Goal: Task Accomplishment & Management: Manage account settings

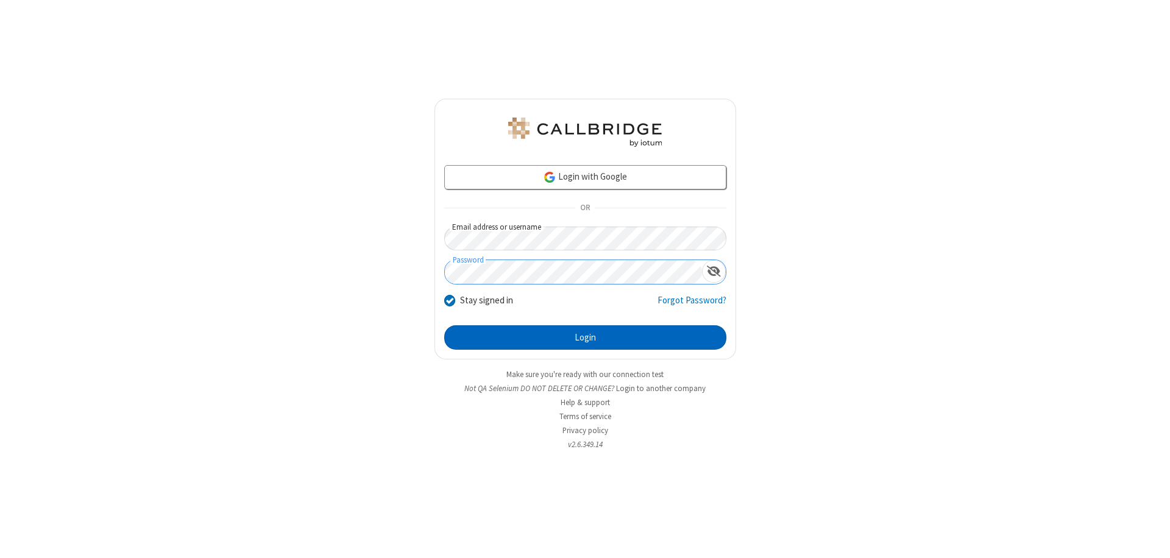
click at [585, 338] on button "Login" at bounding box center [585, 338] width 282 height 24
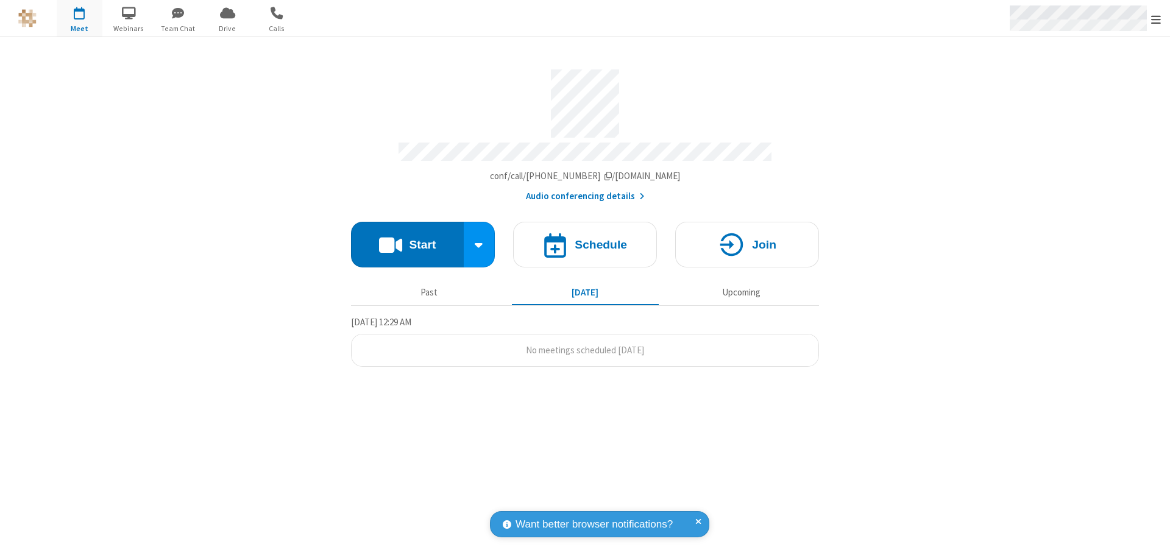
click at [1156, 19] on span "Open menu" at bounding box center [1156, 19] width 10 height 12
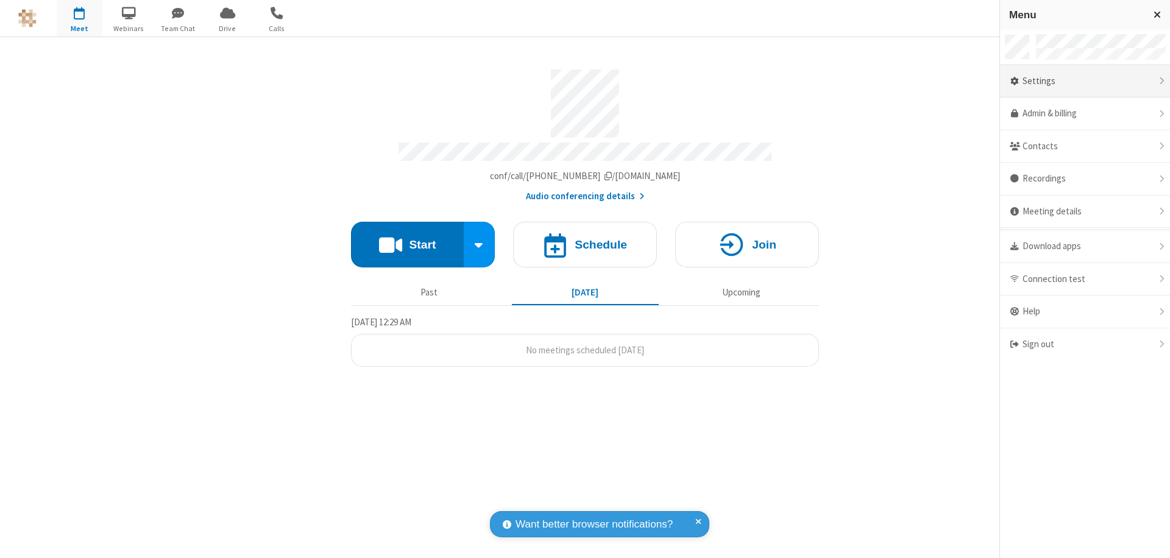
click at [1085, 81] on div "Settings" at bounding box center [1085, 81] width 170 height 33
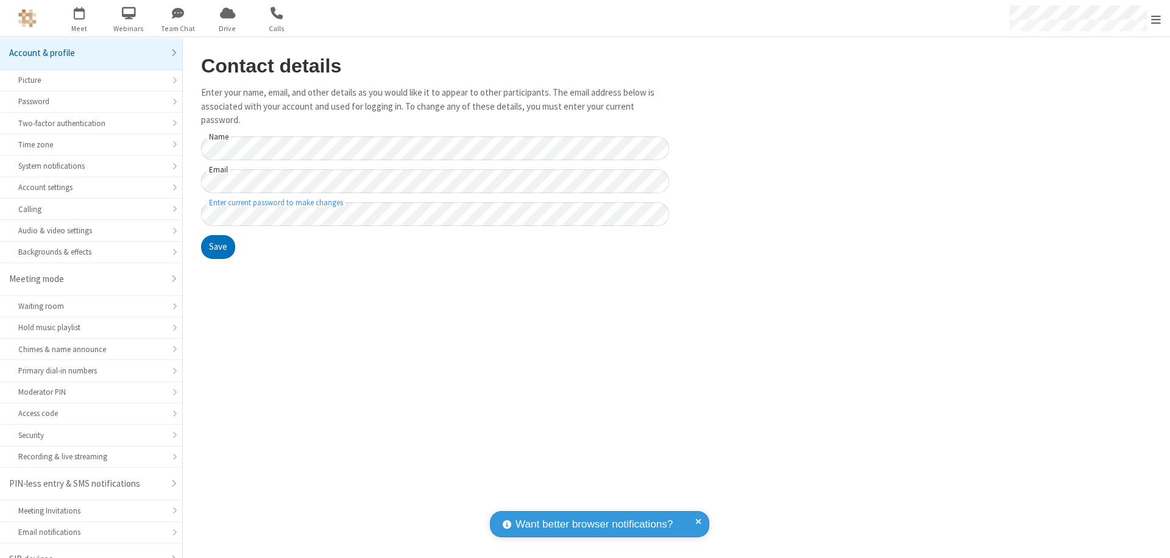
scroll to position [17, 0]
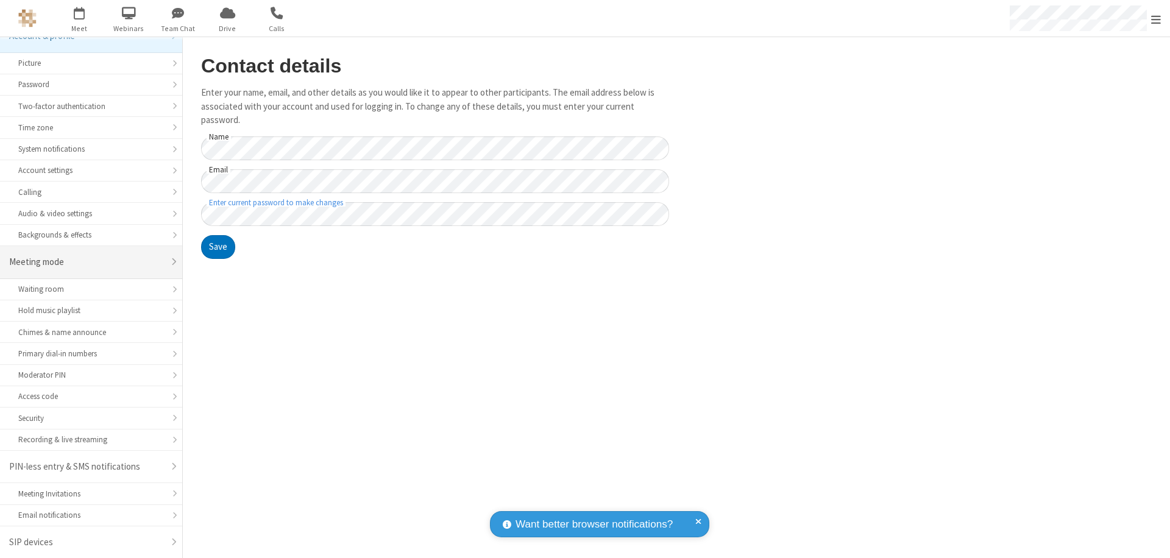
click at [87, 262] on div "Meeting mode" at bounding box center [86, 262] width 155 height 14
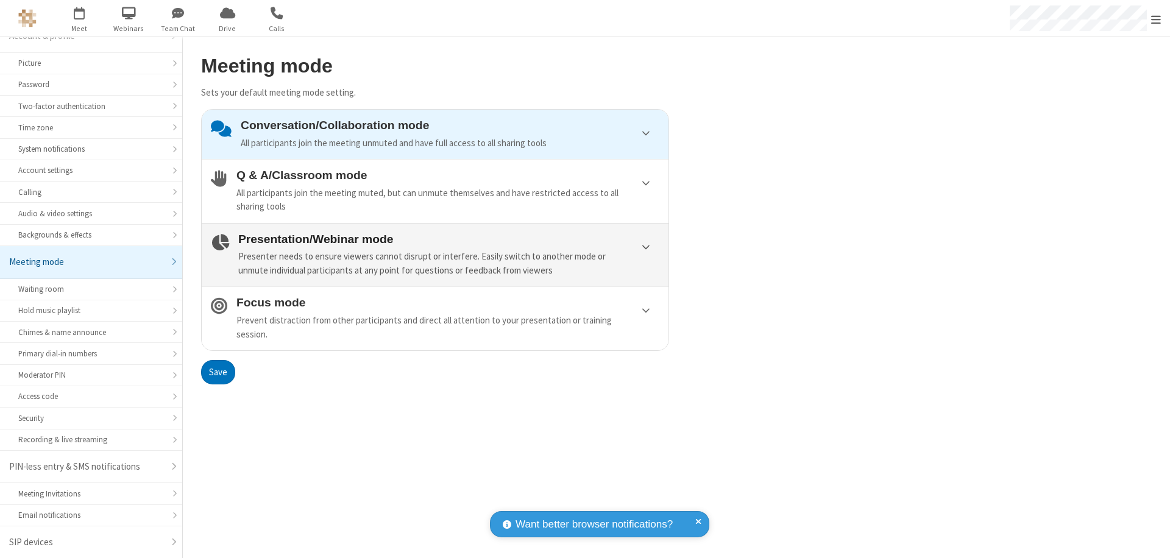
click at [435, 255] on div "Presenter needs to ensure viewers cannot disrupt or interfere. Easily switch to…" at bounding box center [448, 263] width 421 height 27
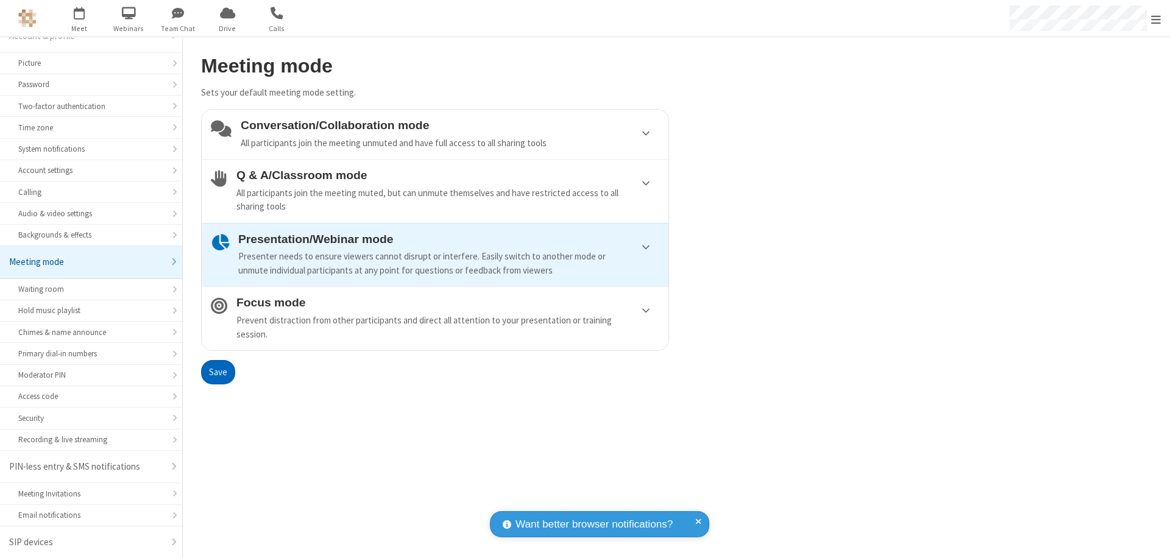
click at [218, 372] on button "Save" at bounding box center [218, 372] width 34 height 24
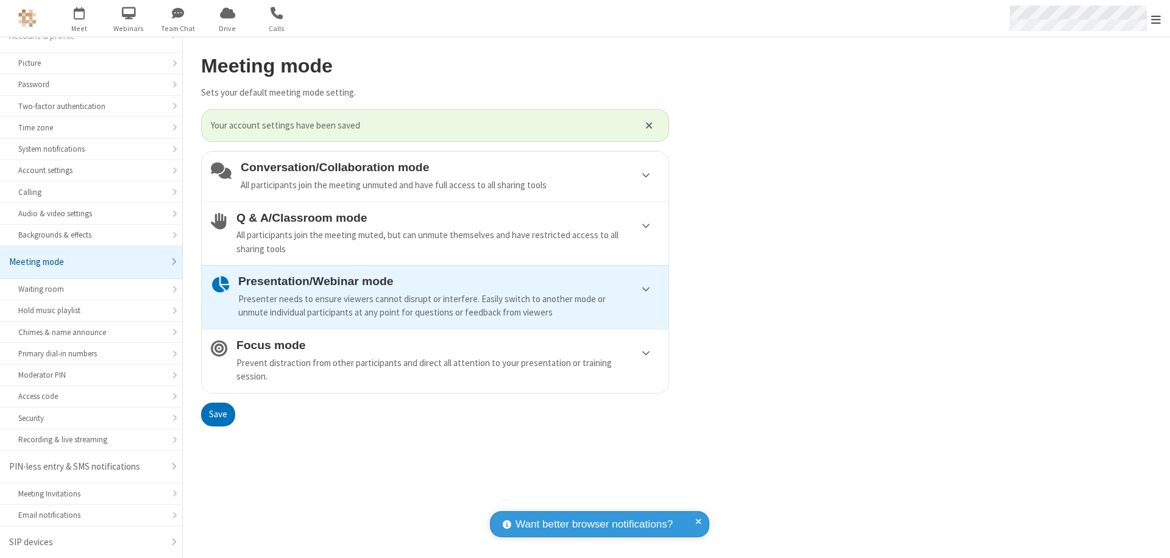
click at [1156, 18] on span "Open menu" at bounding box center [1156, 19] width 10 height 12
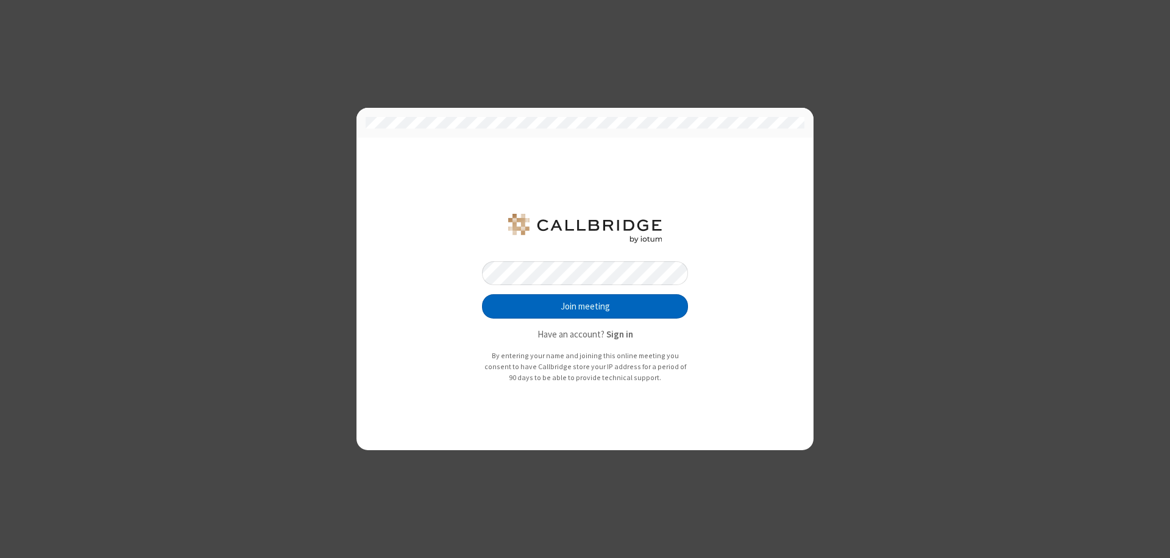
click at [585, 307] on button "Join meeting" at bounding box center [585, 306] width 206 height 24
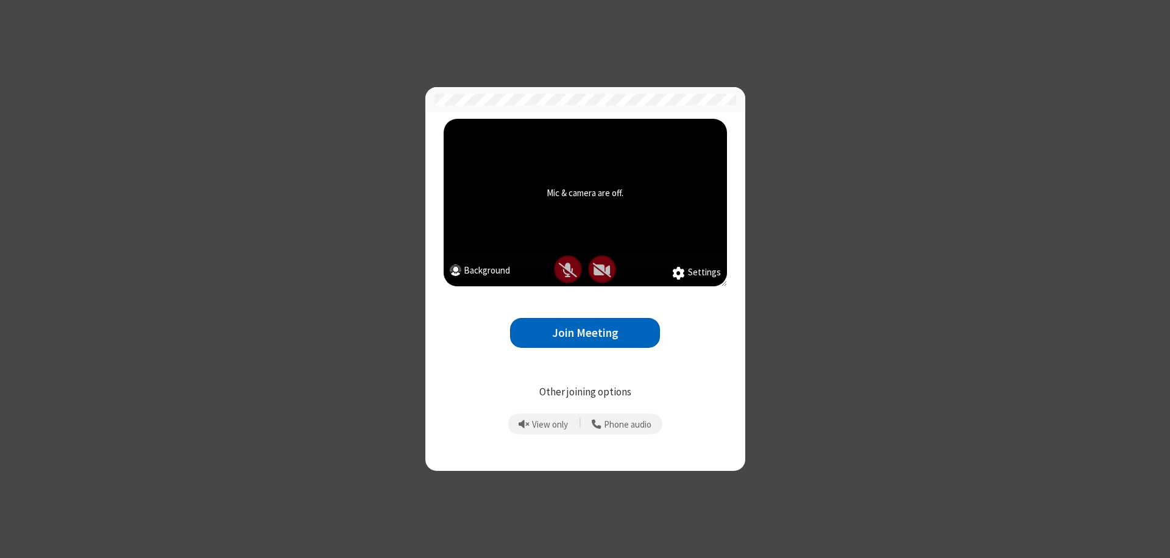
click at [585, 333] on button "Join Meeting" at bounding box center [585, 333] width 150 height 30
